Goal: Information Seeking & Learning: Learn about a topic

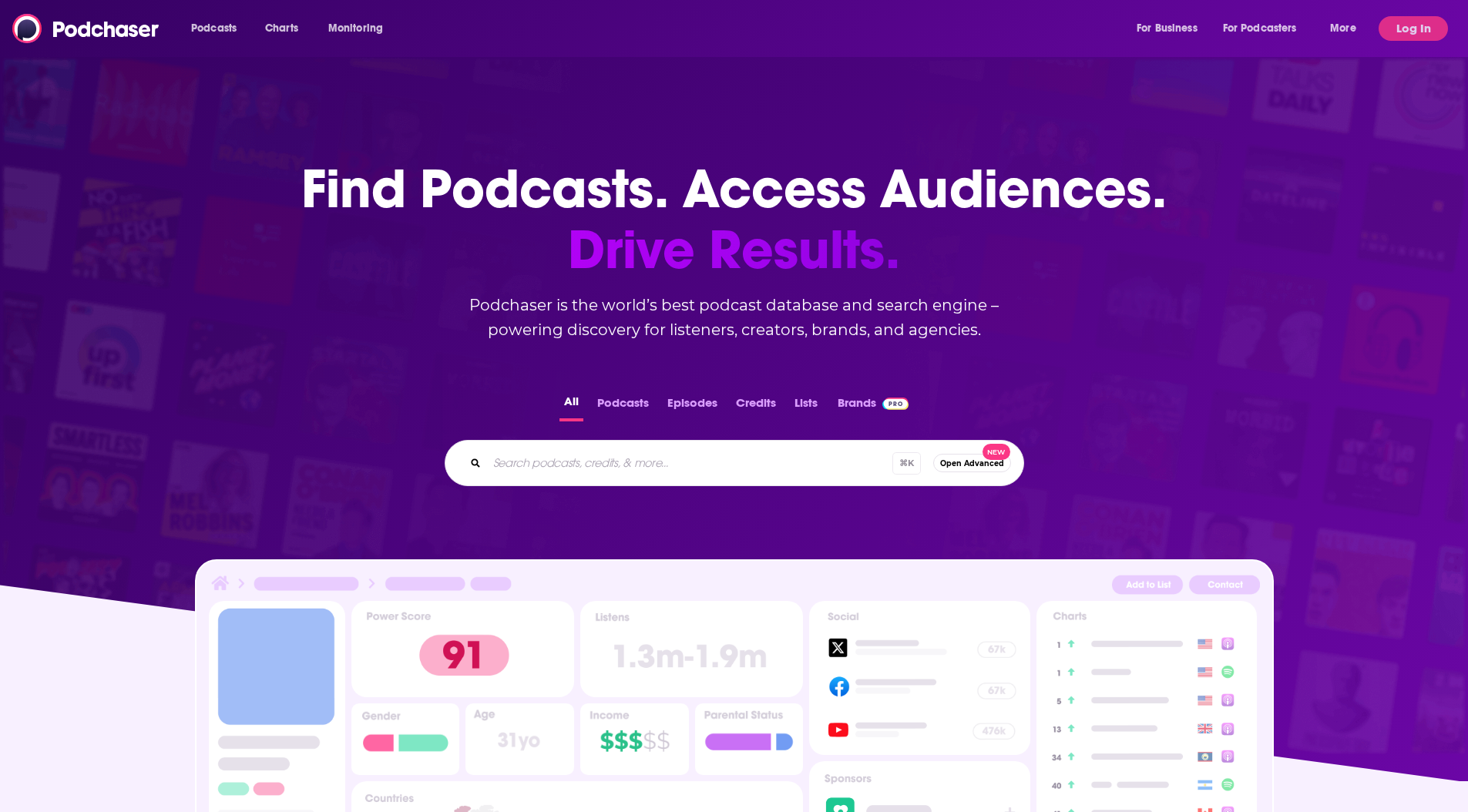
click at [561, 464] on input "Search podcasts, credits, & more..." at bounding box center [690, 463] width 406 height 25
type input "something you should know"
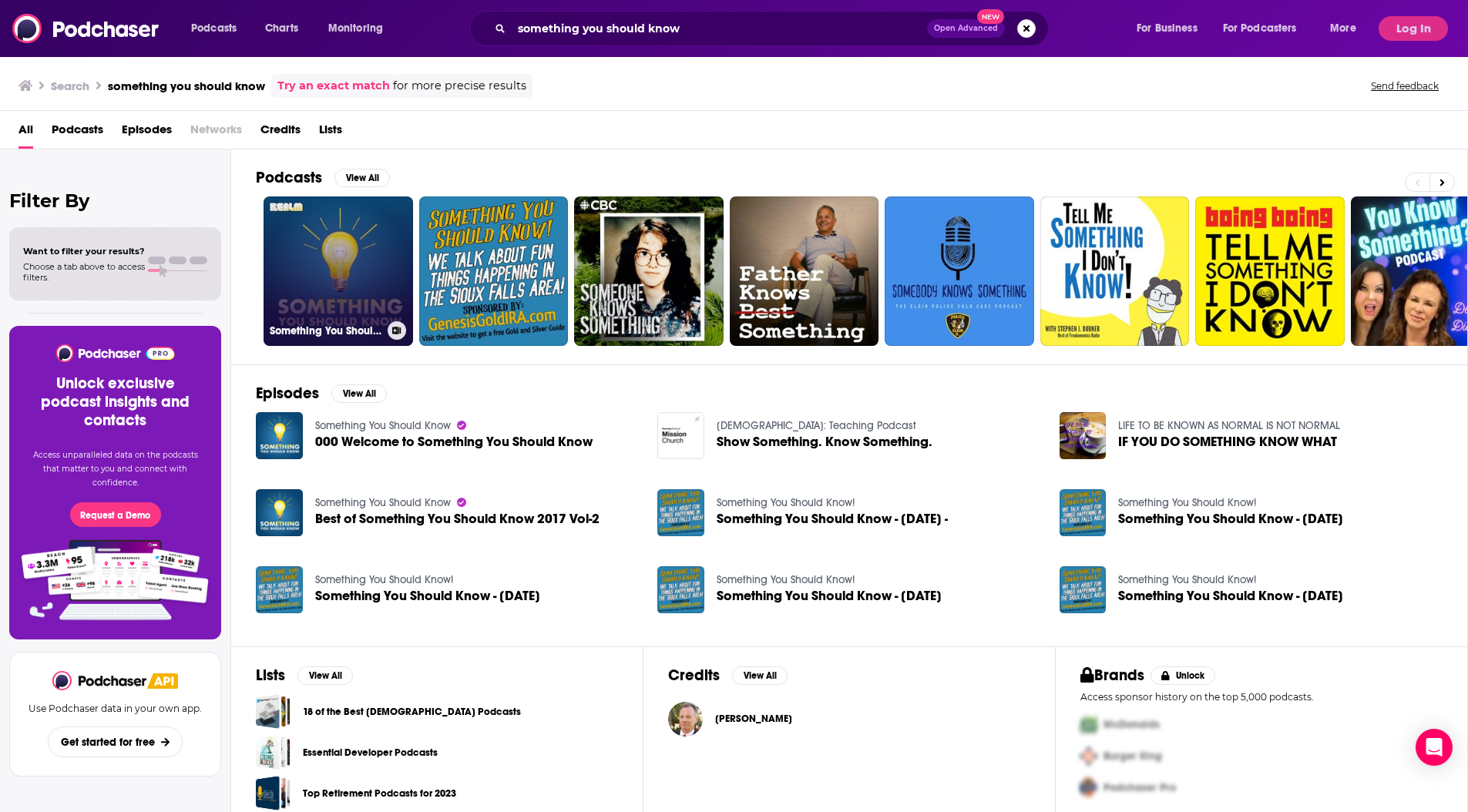
click at [331, 225] on link "Something You Should Know" at bounding box center [339, 272] width 150 height 150
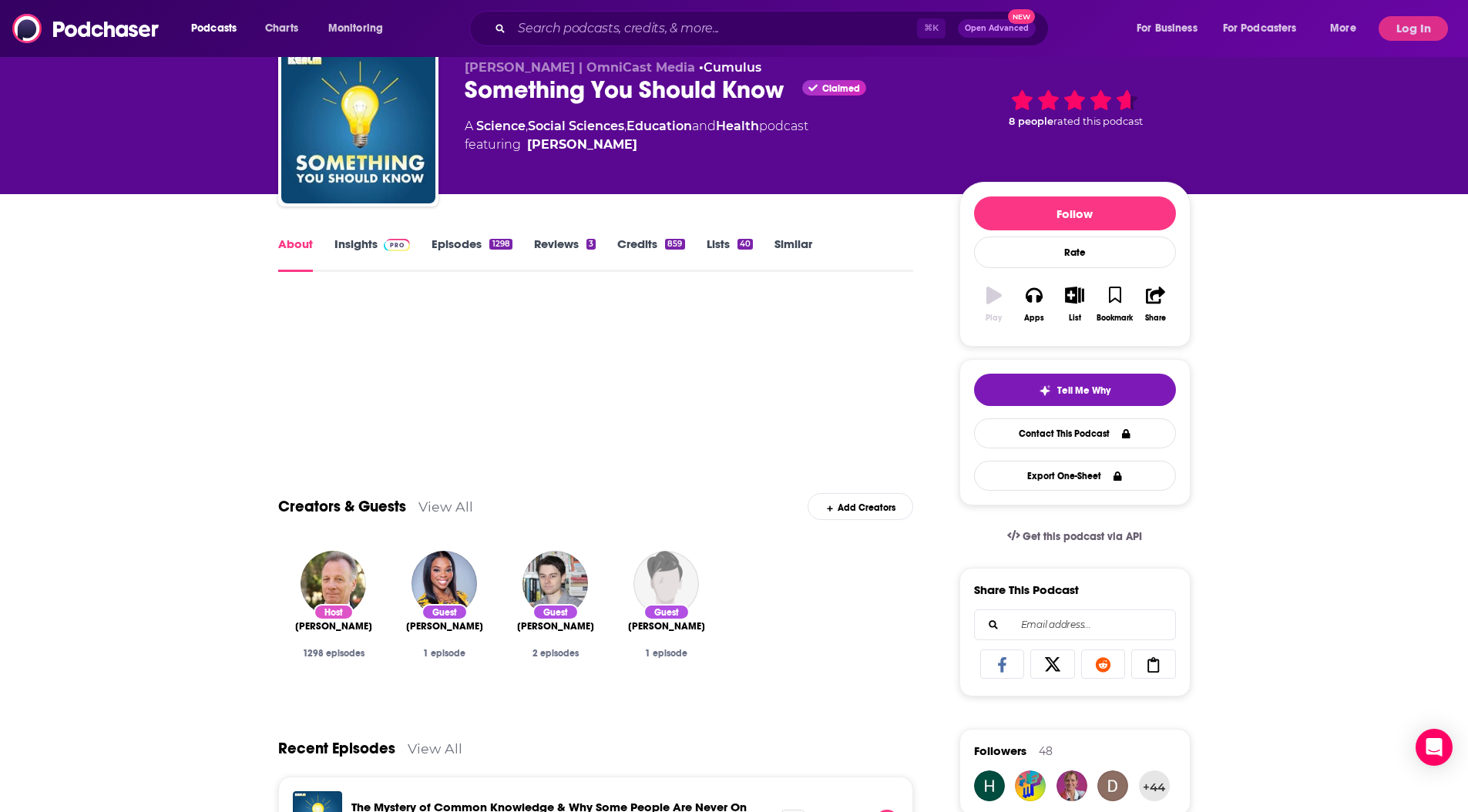
scroll to position [68, 0]
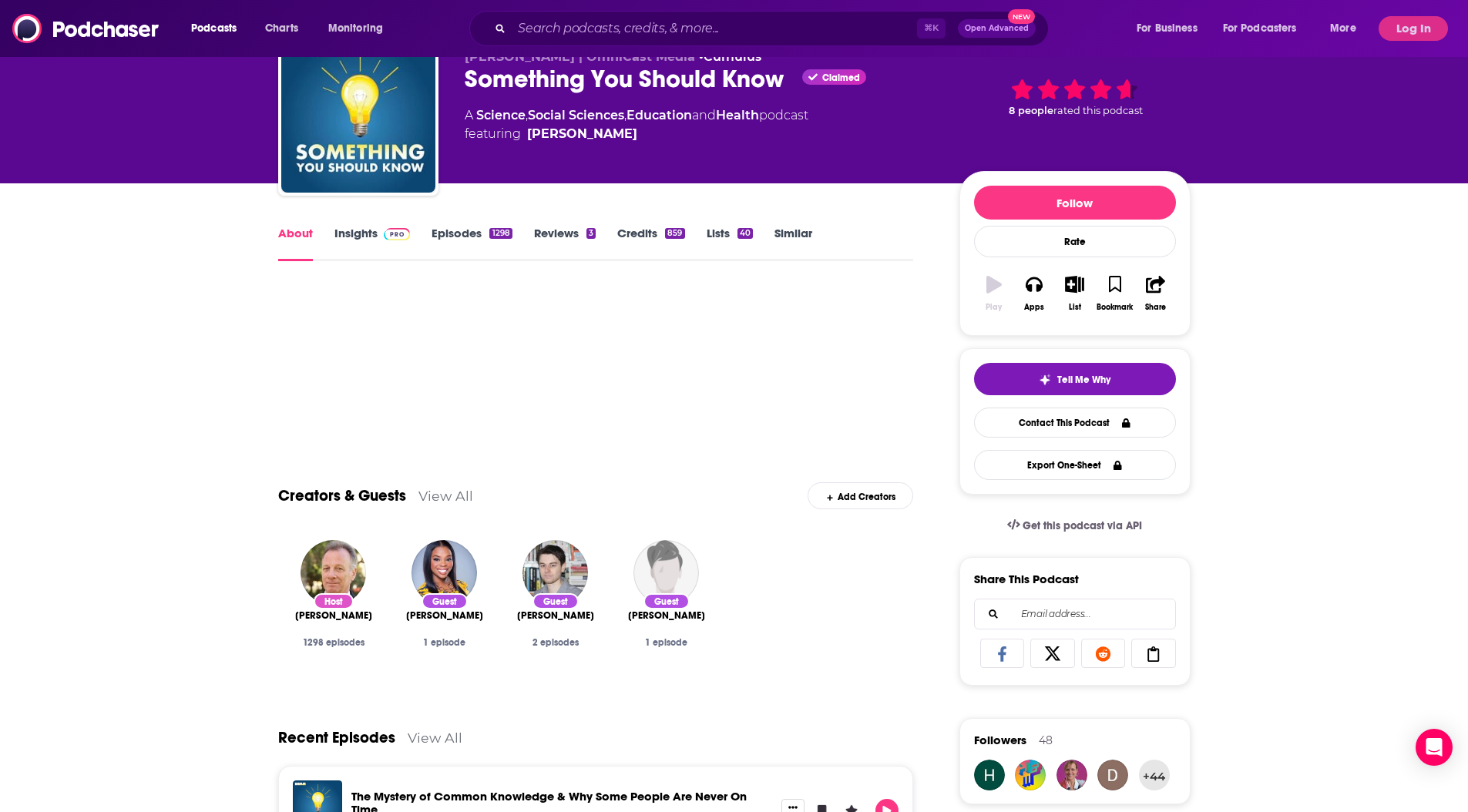
click at [378, 243] on link "Insights" at bounding box center [373, 243] width 77 height 35
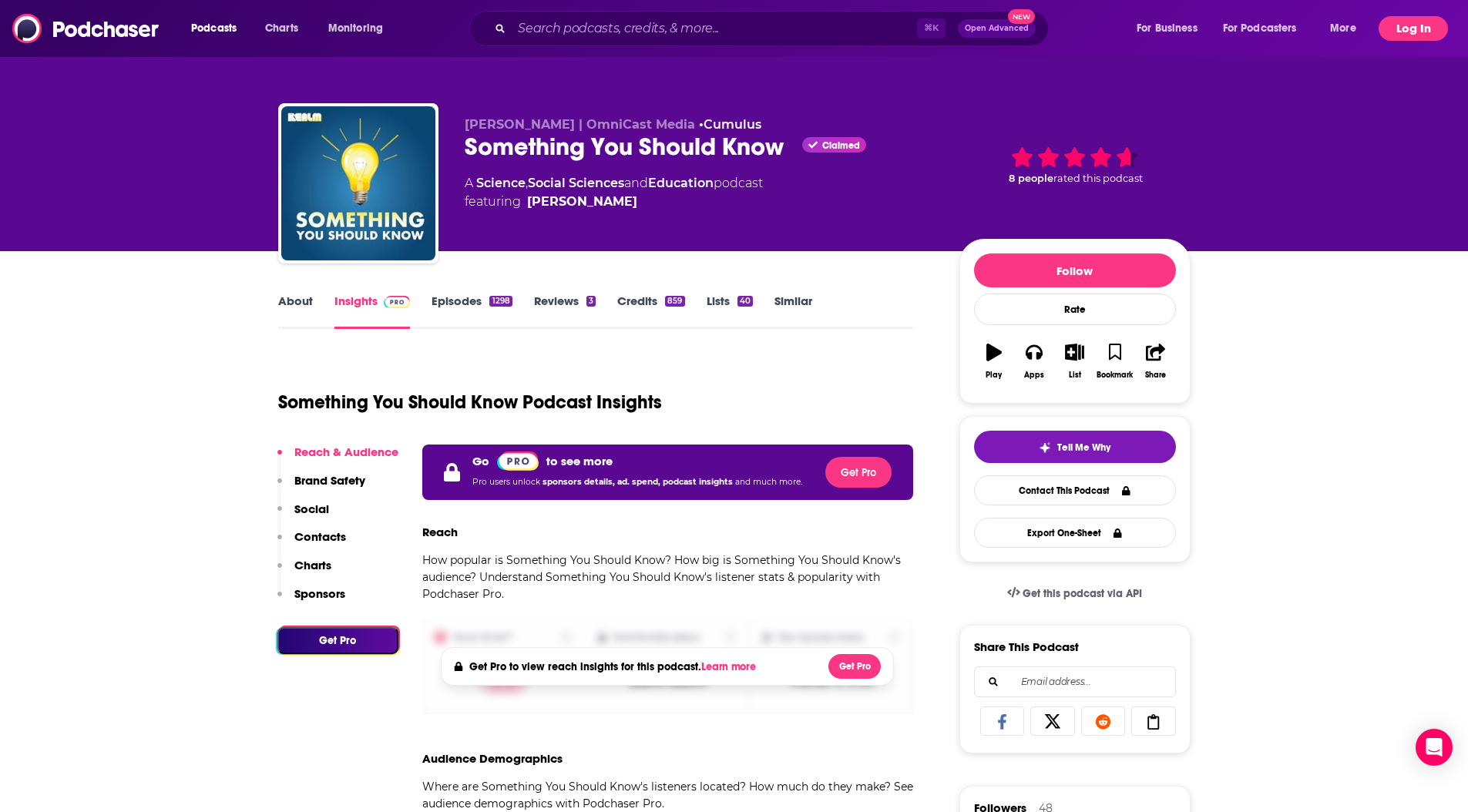
click at [1411, 25] on button "Log In" at bounding box center [1414, 28] width 69 height 25
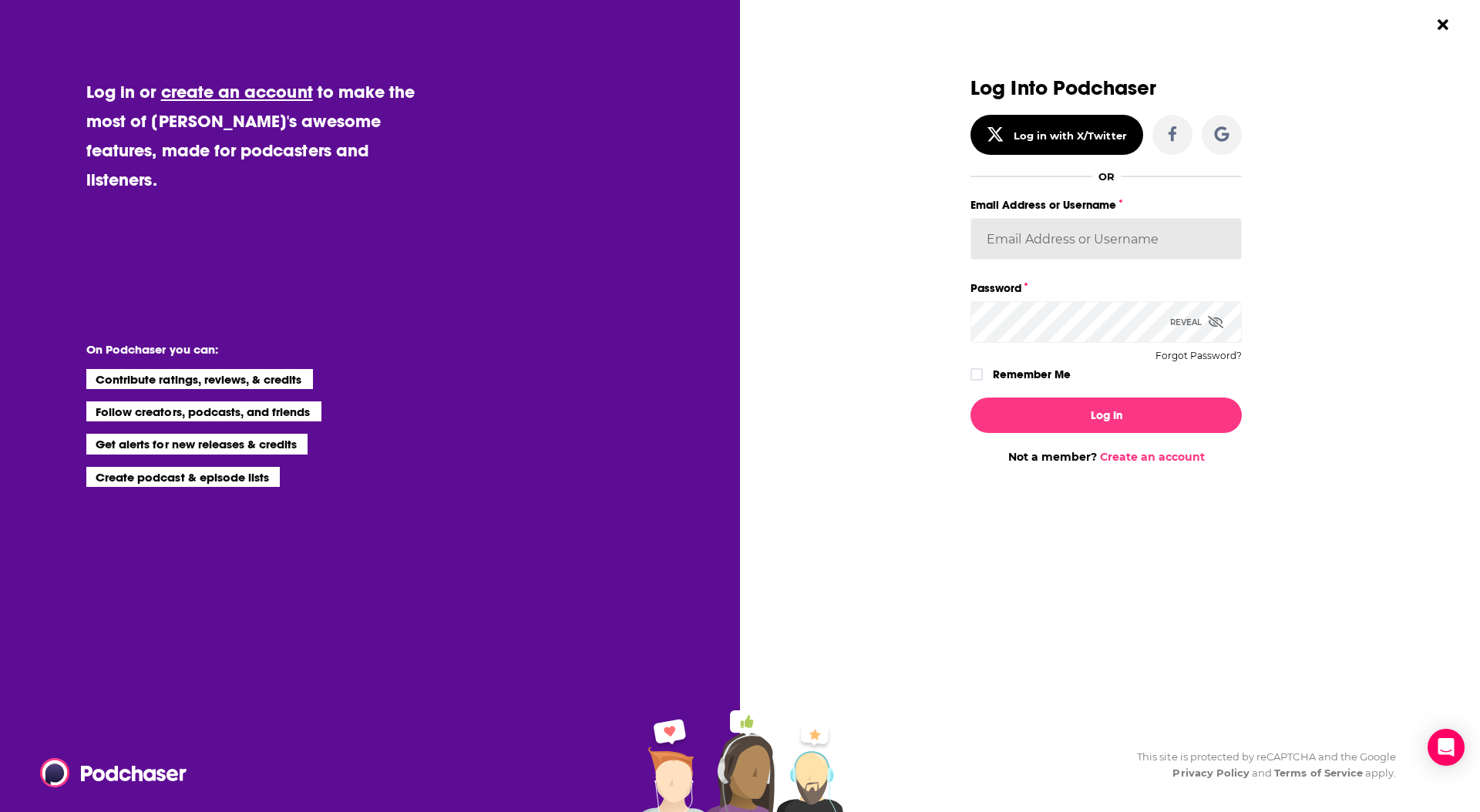
type input "[EMAIL_ADDRESS][DOMAIN_NAME]"
click at [981, 371] on icon "Dialog" at bounding box center [976, 374] width 9 height 7
click at [1018, 420] on button "Log In" at bounding box center [1107, 415] width 272 height 35
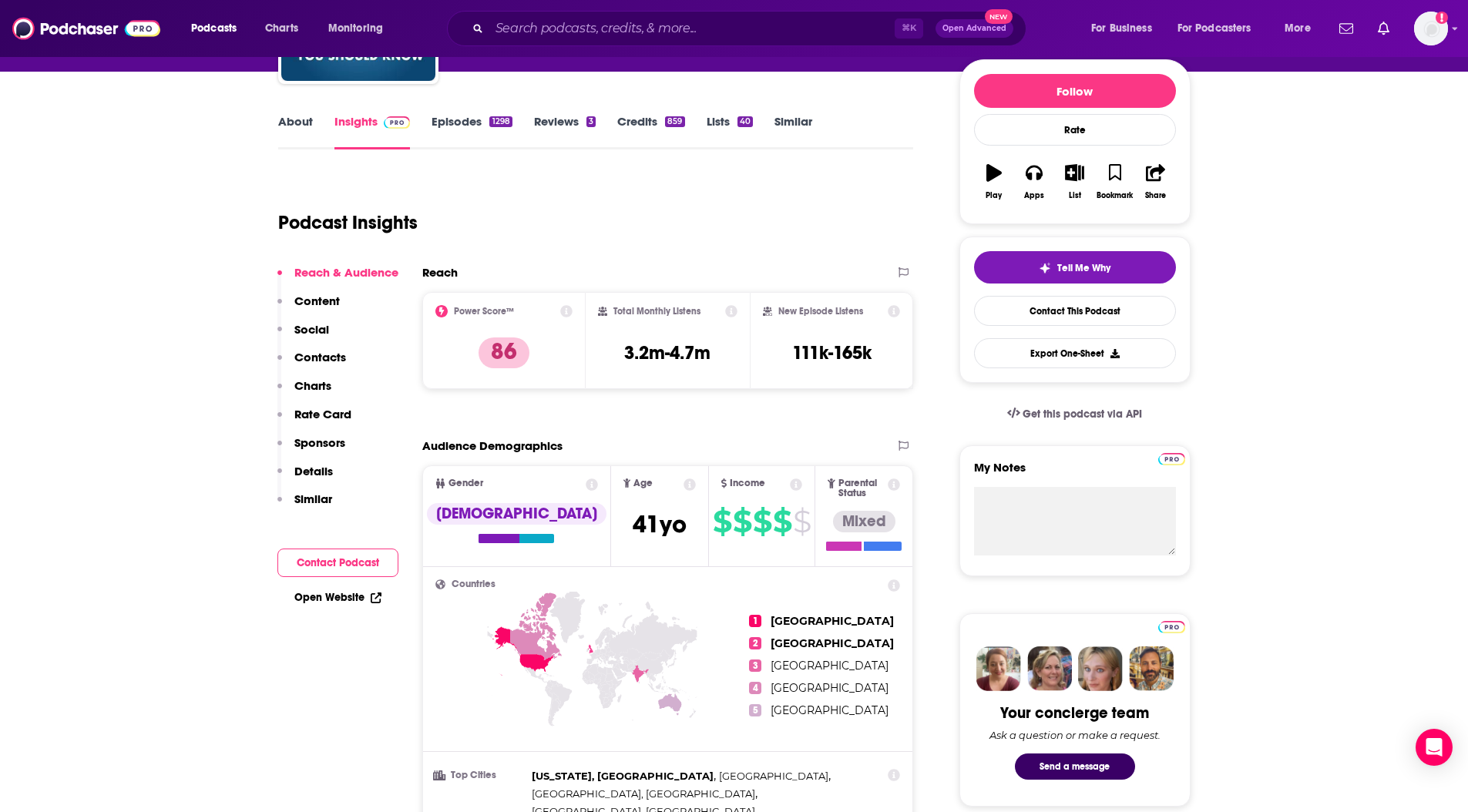
scroll to position [190, 0]
